Goal: Information Seeking & Learning: Learn about a topic

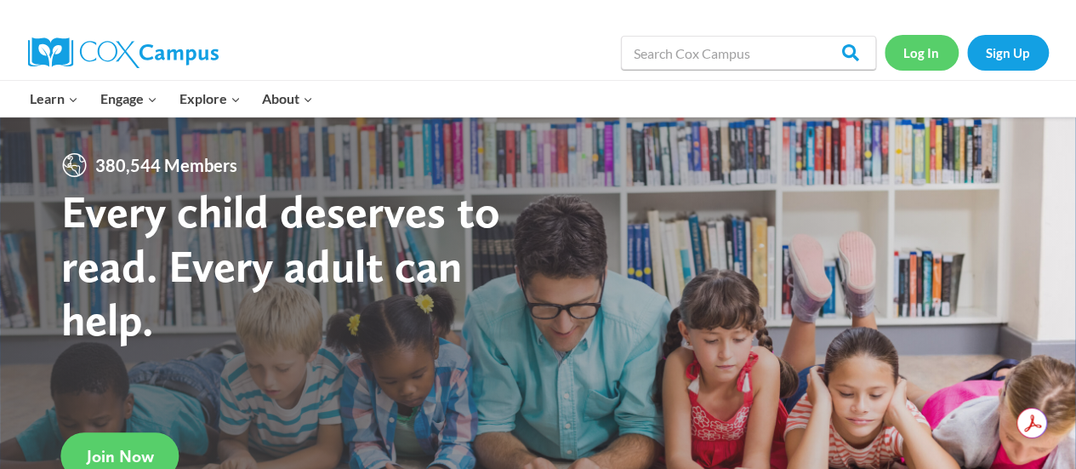
click at [910, 48] on link "Log In" at bounding box center [921, 52] width 74 height 35
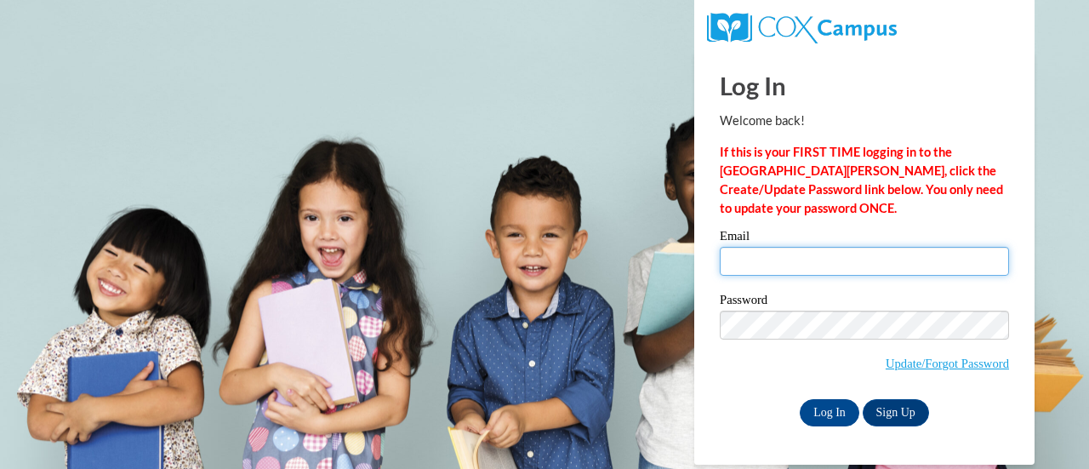
click at [771, 261] on input "Email" at bounding box center [863, 261] width 289 height 29
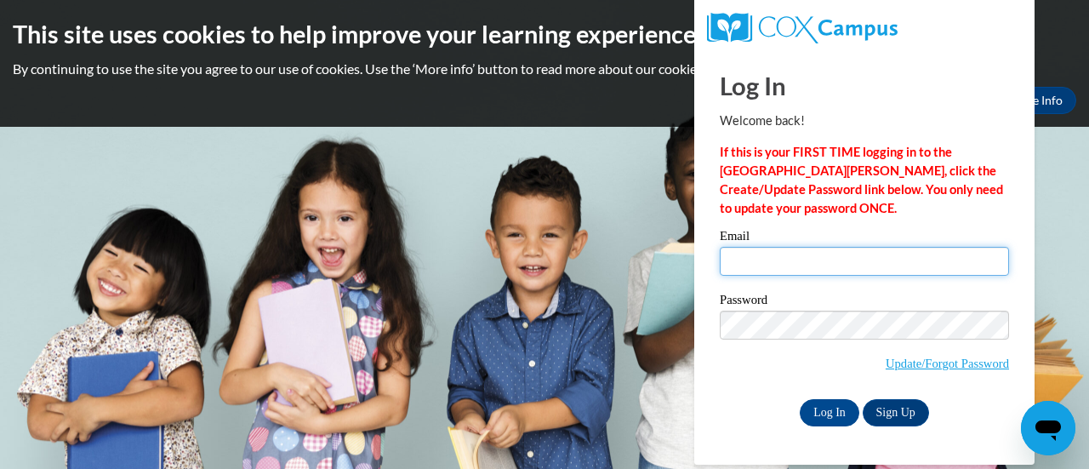
type input "marshan.beiley@rusd.org"
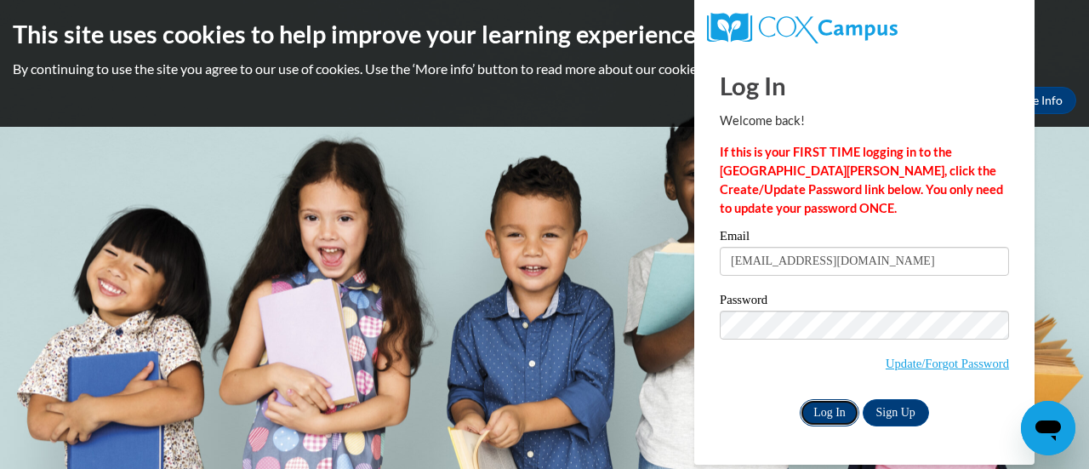
click at [834, 413] on input "Log In" at bounding box center [829, 412] width 60 height 27
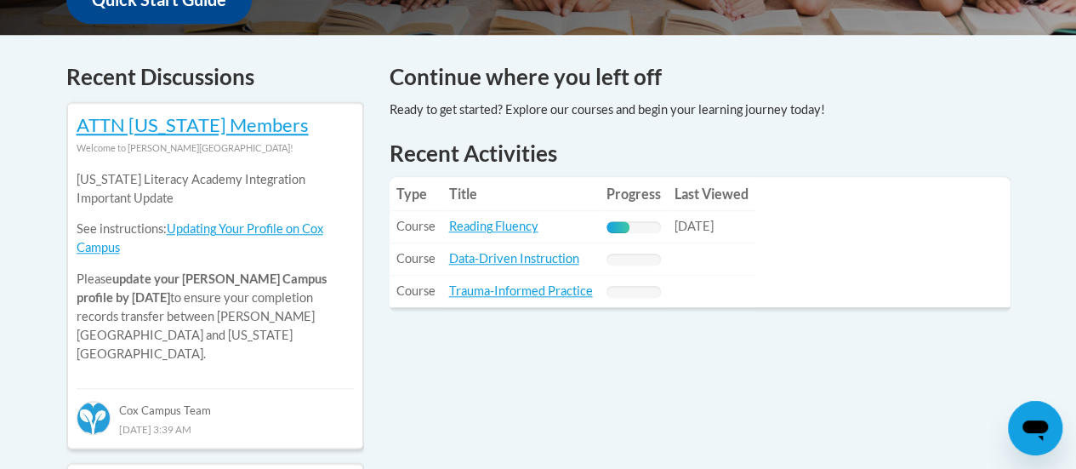
scroll to position [729, 0]
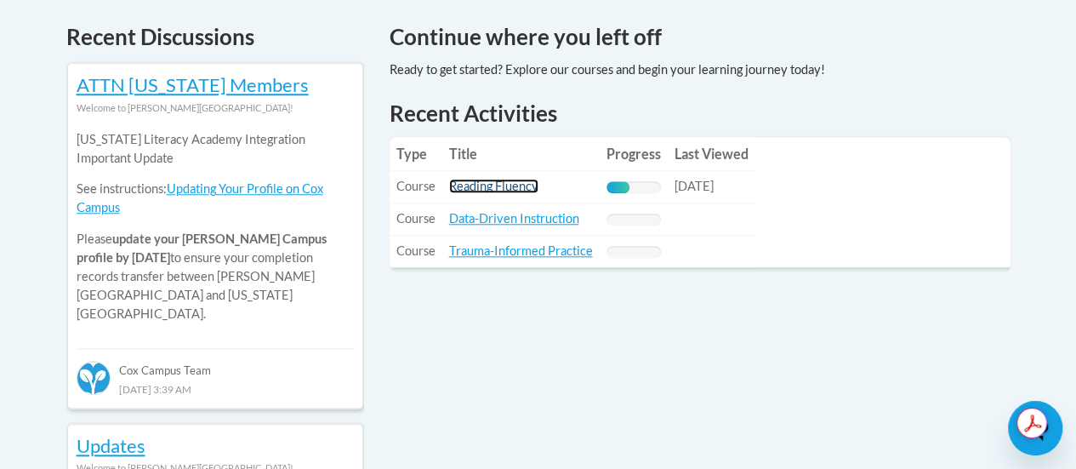
click at [486, 183] on link "Reading Fluency" at bounding box center [493, 186] width 89 height 14
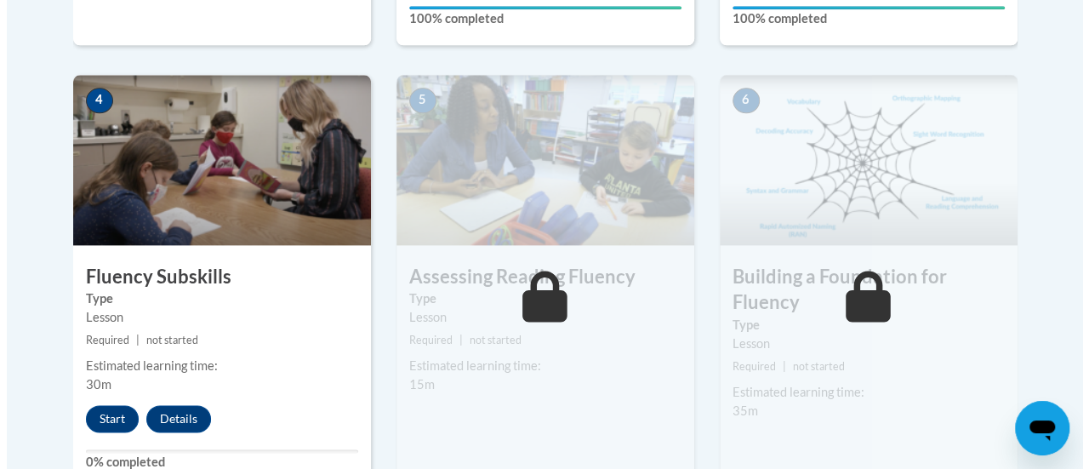
scroll to position [963, 0]
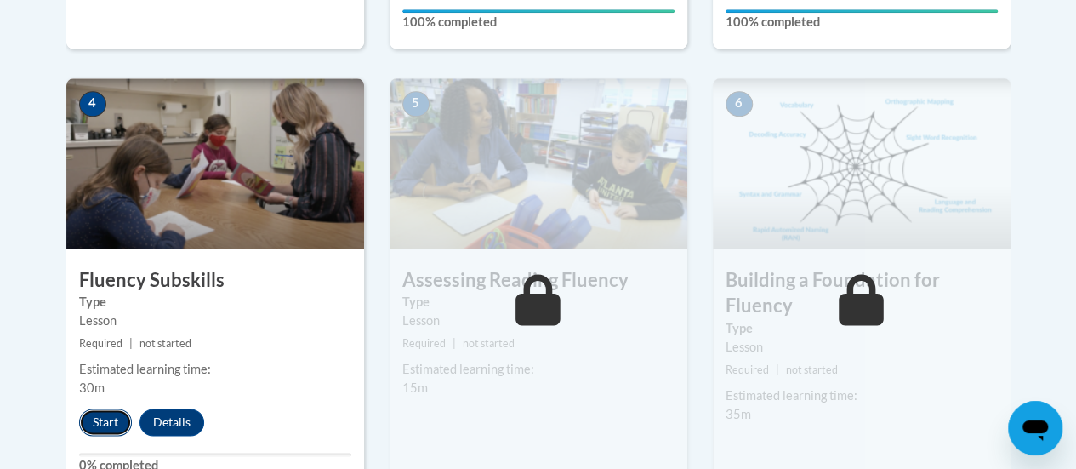
click at [107, 411] on button "Start" at bounding box center [105, 421] width 53 height 27
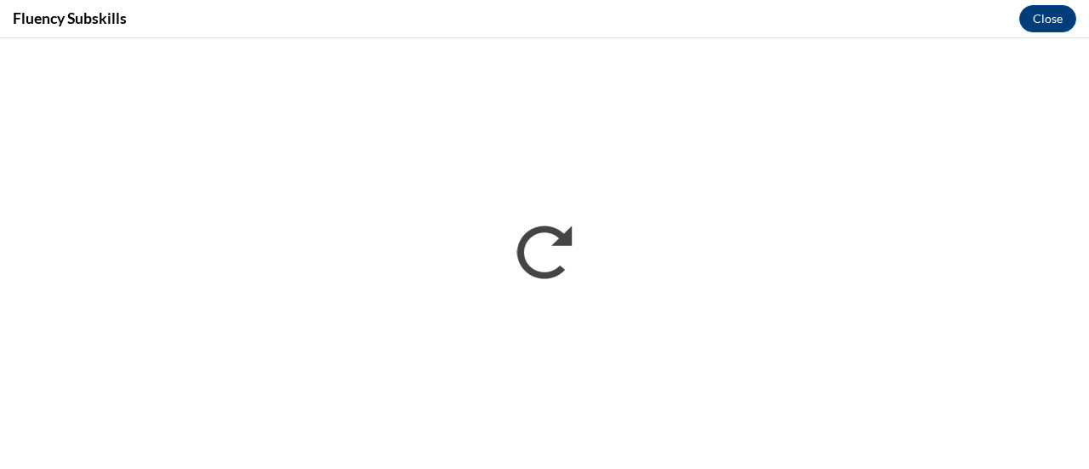
scroll to position [0, 0]
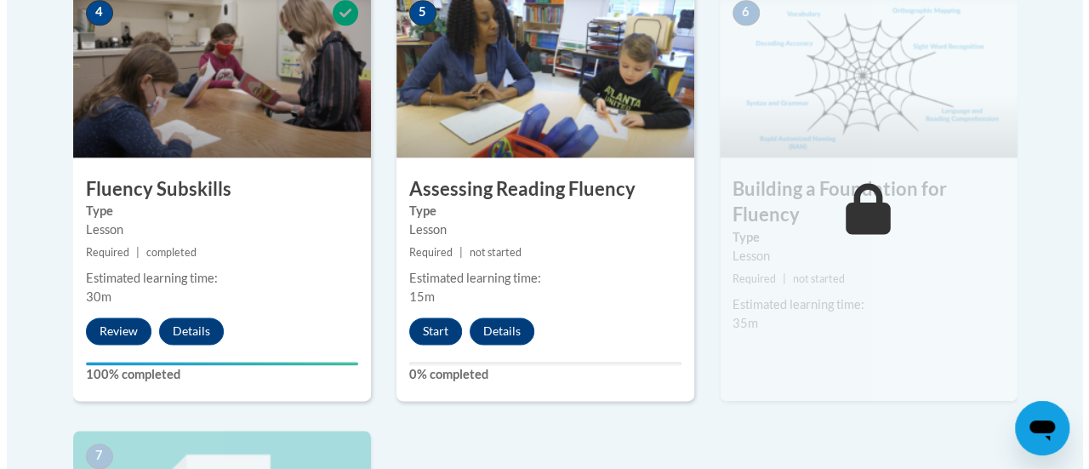
scroll to position [1055, 0]
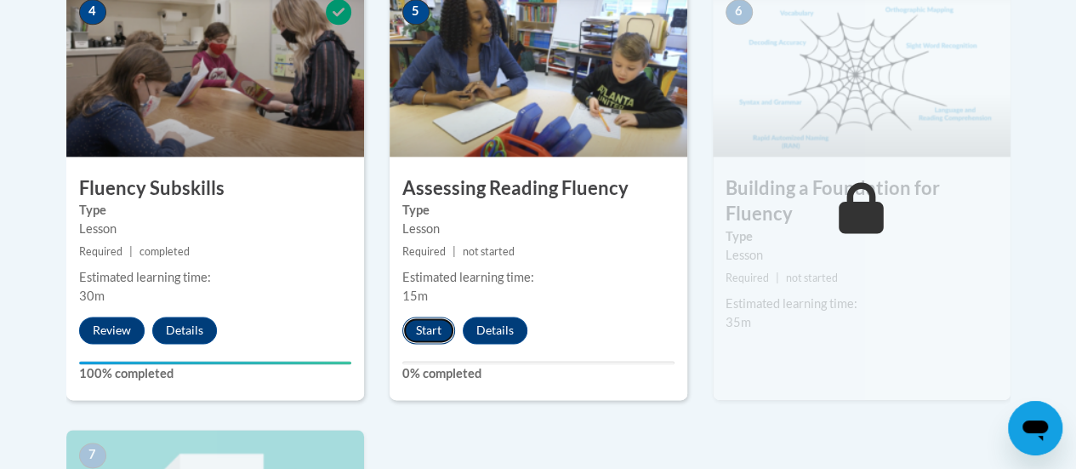
click at [430, 333] on button "Start" at bounding box center [428, 329] width 53 height 27
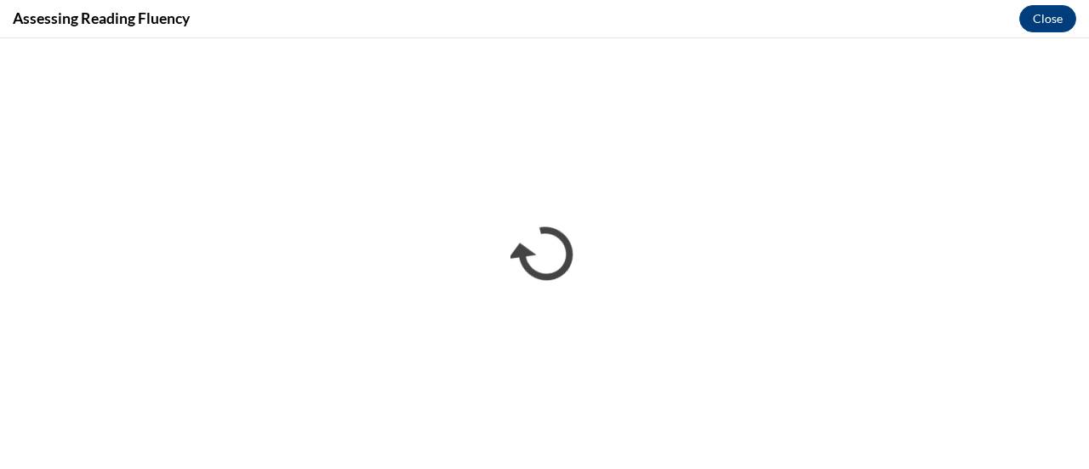
scroll to position [0, 0]
